Goal: Complete application form: Complete application form

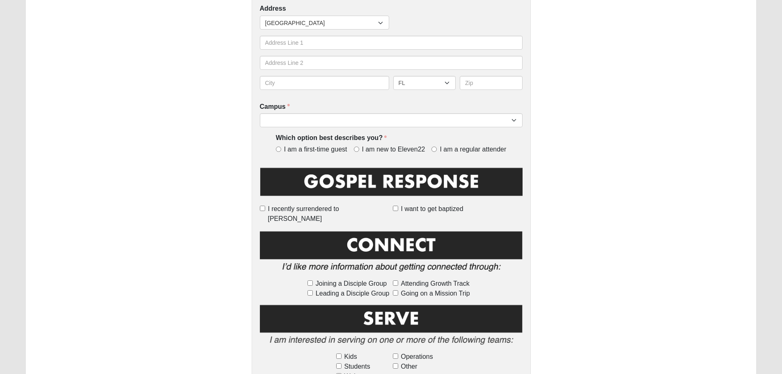
scroll to position [243, 0]
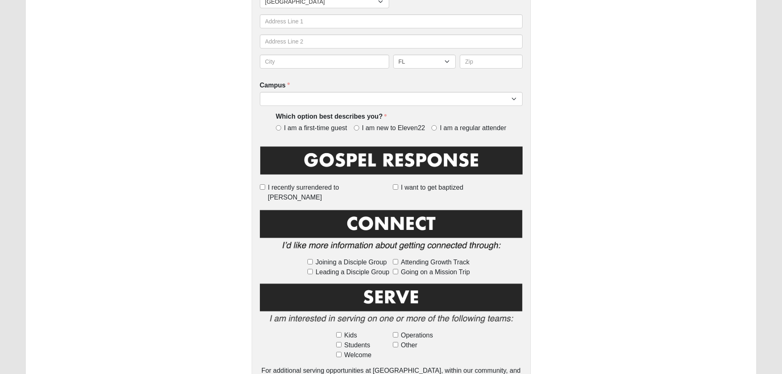
click at [313, 129] on span "I am a first-time guest" at bounding box center [315, 127] width 63 height 9
click at [281, 129] on input "I am a first-time guest" at bounding box center [278, 127] width 5 height 5
radio input "true"
click at [375, 125] on span "I am new to Eleven22" at bounding box center [393, 127] width 63 height 9
click at [359, 125] on input "I am new to Eleven22" at bounding box center [356, 127] width 5 height 5
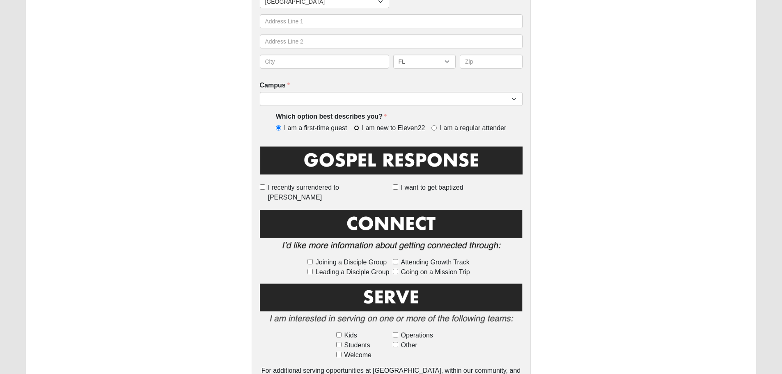
radio input "true"
click at [464, 127] on span "I am a regular attender" at bounding box center [472, 127] width 66 height 9
click at [437, 127] on input "I am a regular attender" at bounding box center [433, 127] width 5 height 5
radio input "true"
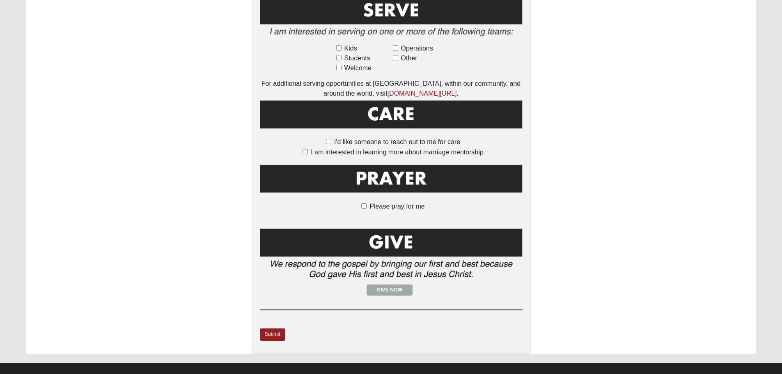
scroll to position [530, 0]
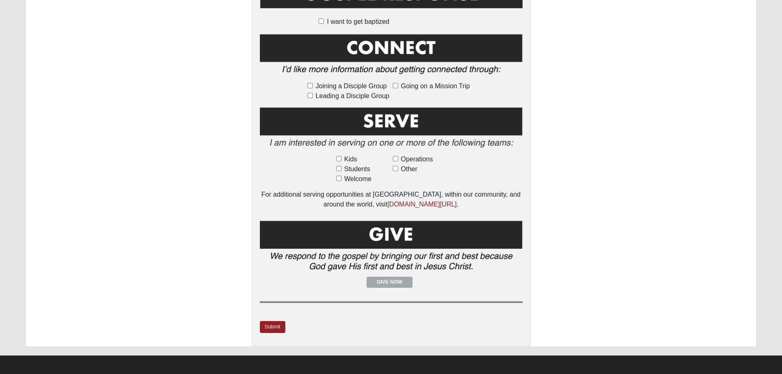
scroll to position [567, 0]
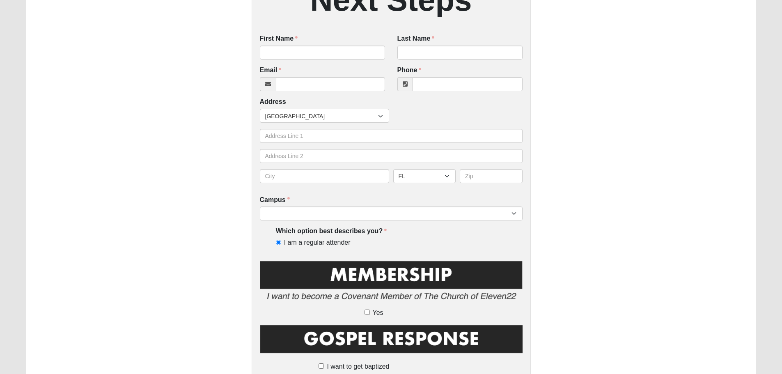
scroll to position [246, 0]
